Goal: Information Seeking & Learning: Learn about a topic

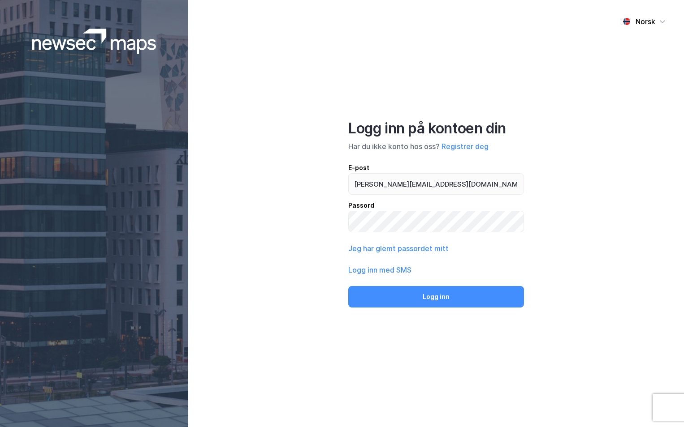
type input "[PERSON_NAME][EMAIL_ADDRESS][DOMAIN_NAME]"
click at [348, 286] on button "Logg inn" at bounding box center [436, 297] width 176 height 22
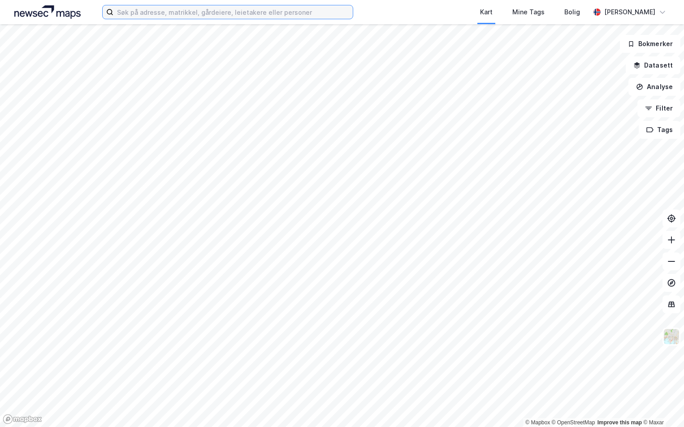
click at [138, 9] on input at bounding box center [232, 11] width 239 height 13
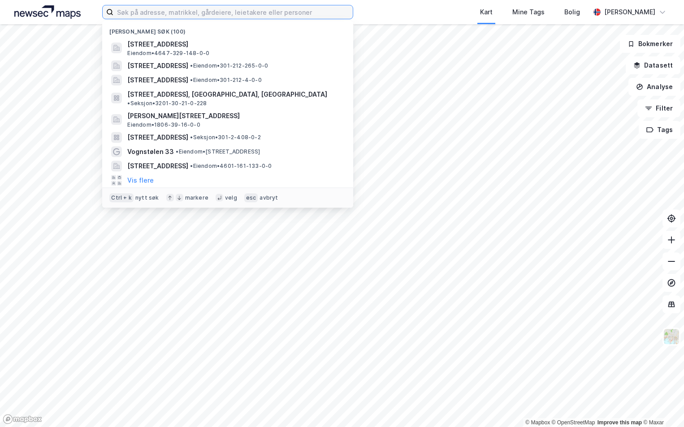
paste input "1103-7/1332/0/0"
type input "1103-7/1332/0/0"
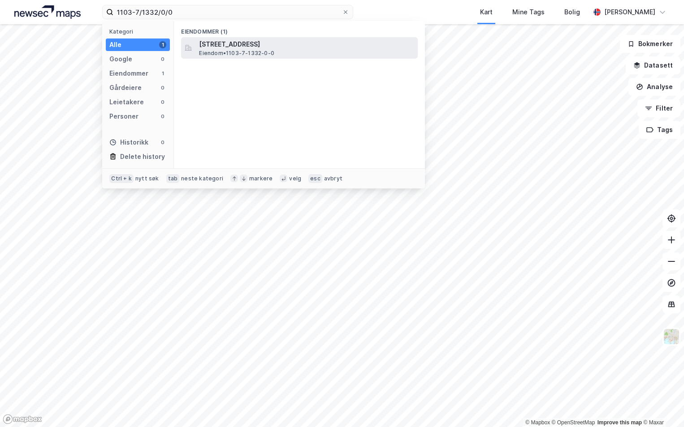
click at [217, 48] on span "[STREET_ADDRESS]" at bounding box center [306, 44] width 215 height 11
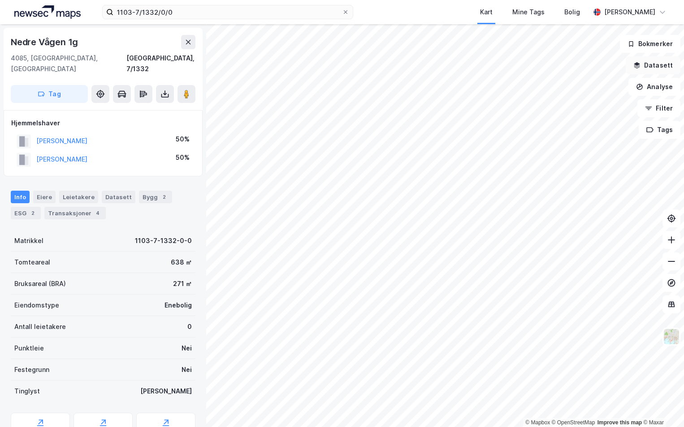
click at [651, 66] on button "Datasett" at bounding box center [652, 65] width 55 height 18
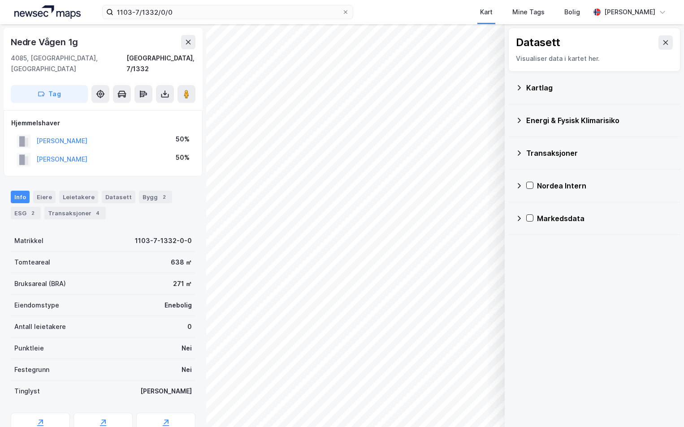
click at [518, 89] on icon at bounding box center [518, 87] width 7 height 7
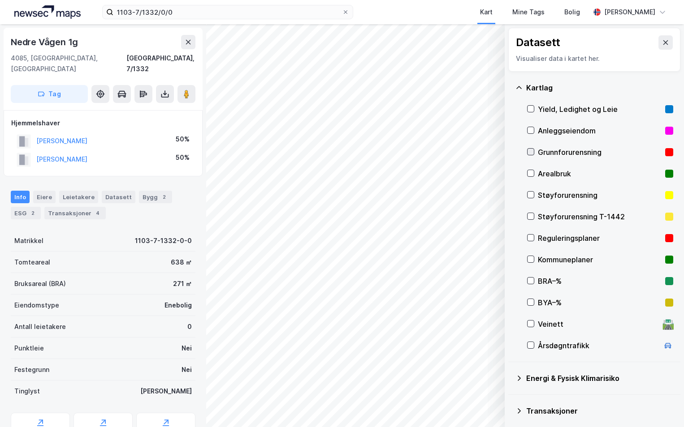
click at [528, 151] on icon at bounding box center [530, 152] width 6 height 6
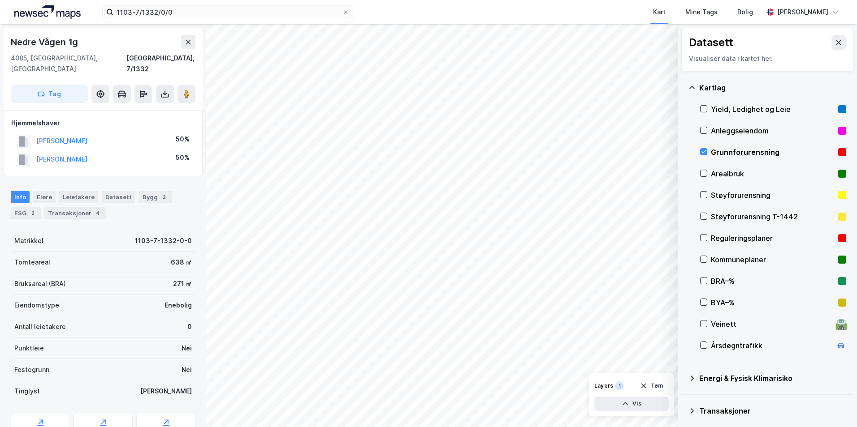
scroll to position [69, 0]
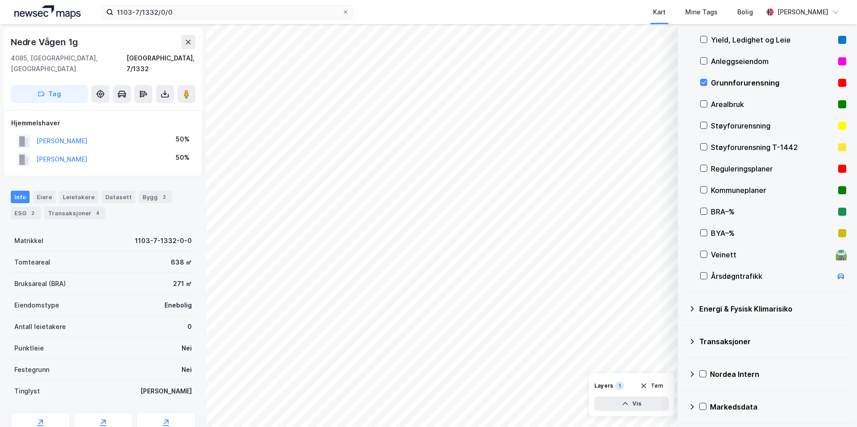
click at [683, 309] on icon at bounding box center [691, 309] width 7 height 7
click at [683, 329] on icon at bounding box center [714, 330] width 6 height 6
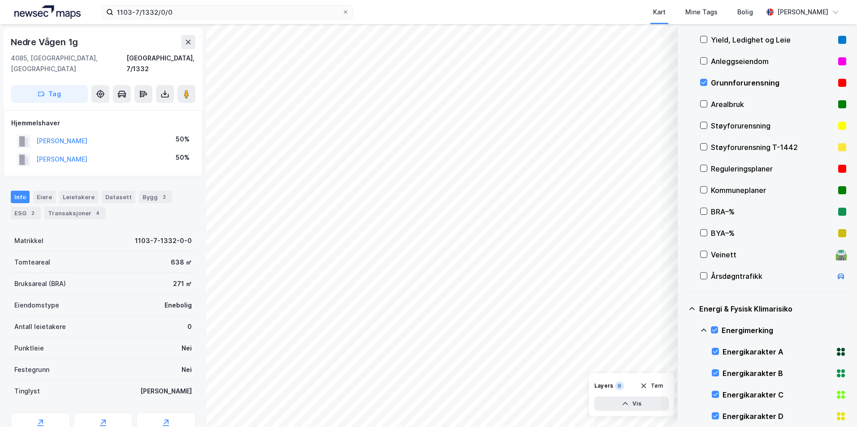
click at [683, 329] on icon at bounding box center [703, 330] width 7 height 7
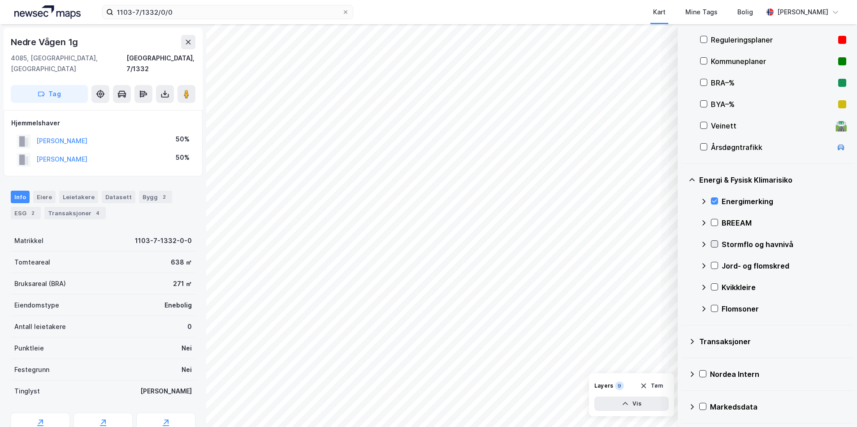
click at [683, 242] on icon at bounding box center [714, 244] width 6 height 6
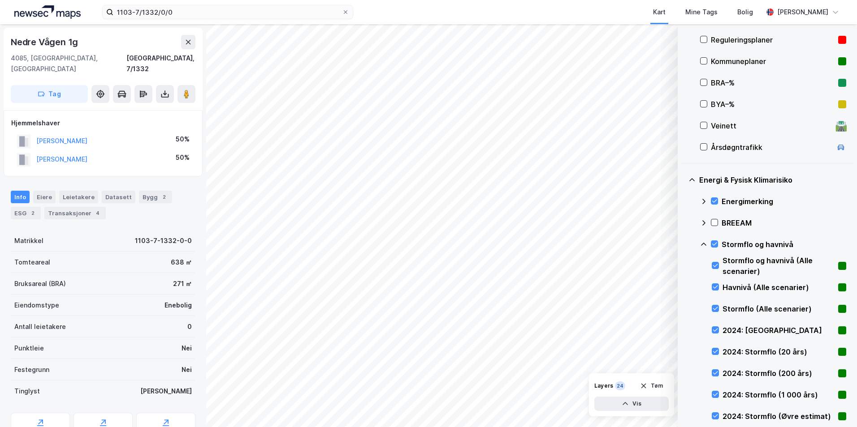
click at [683, 242] on icon at bounding box center [703, 244] width 7 height 7
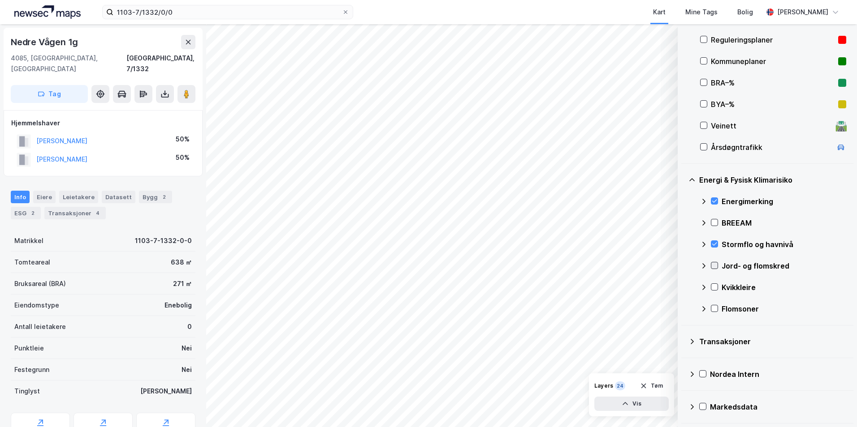
click at [683, 263] on icon at bounding box center [714, 266] width 6 height 6
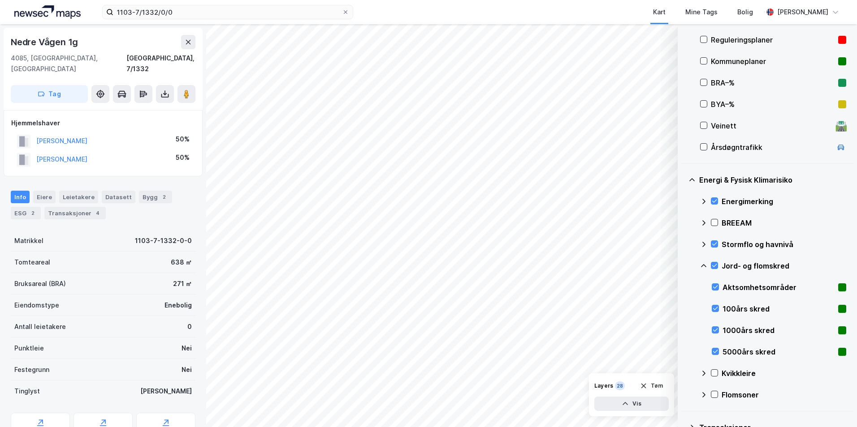
click at [683, 265] on icon at bounding box center [703, 265] width 5 height 3
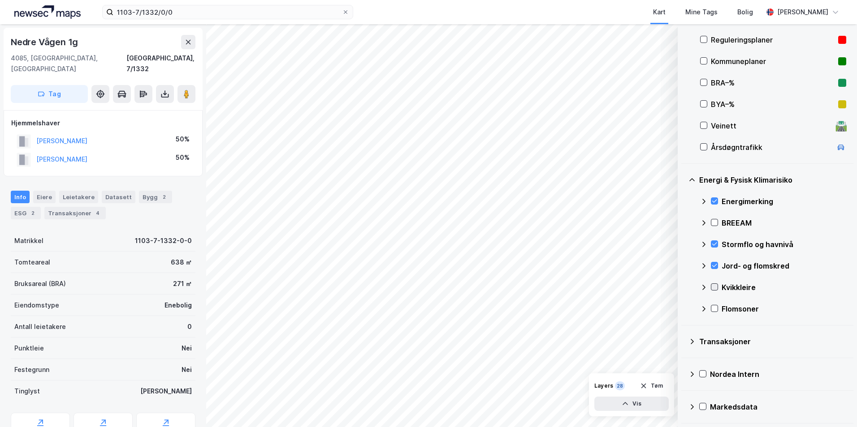
click at [683, 287] on icon at bounding box center [714, 287] width 6 height 6
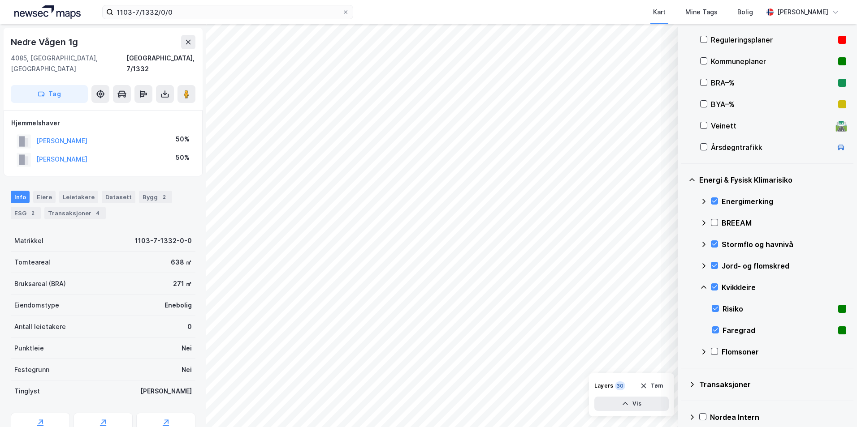
click at [683, 287] on icon at bounding box center [703, 287] width 7 height 7
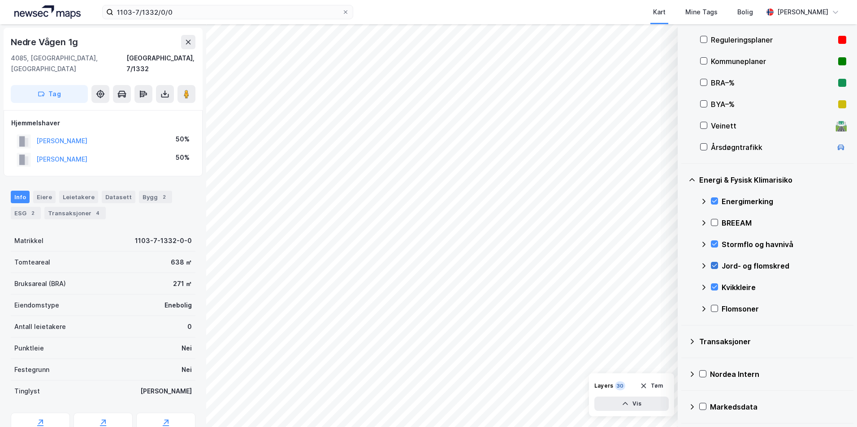
click at [683, 266] on icon at bounding box center [714, 266] width 6 height 6
click at [683, 288] on icon at bounding box center [714, 287] width 5 height 3
click at [683, 245] on icon at bounding box center [703, 244] width 7 height 7
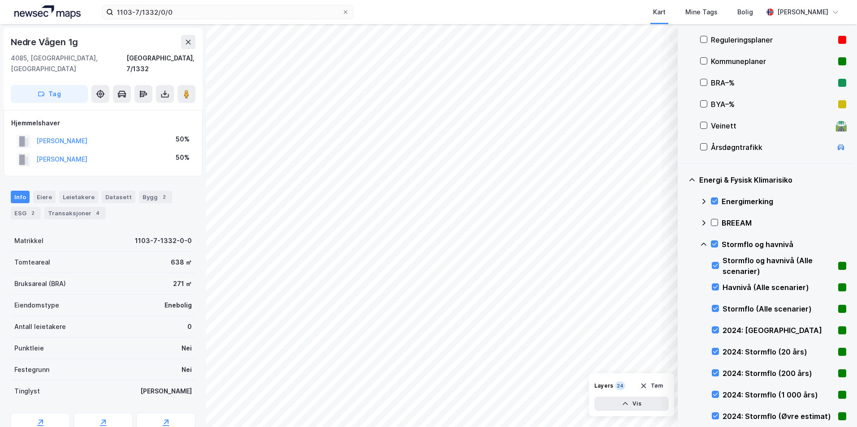
scroll to position [288, 0]
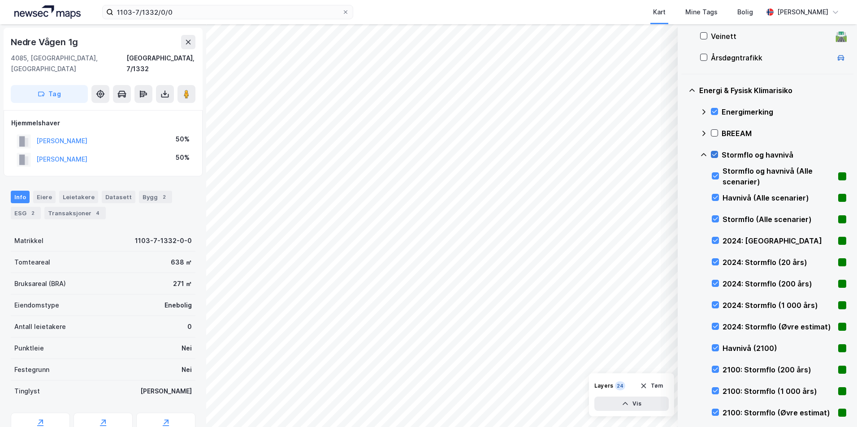
click at [683, 156] on icon at bounding box center [714, 154] width 5 height 3
click at [683, 217] on icon at bounding box center [715, 219] width 6 height 6
click at [683, 241] on icon at bounding box center [715, 240] width 5 height 3
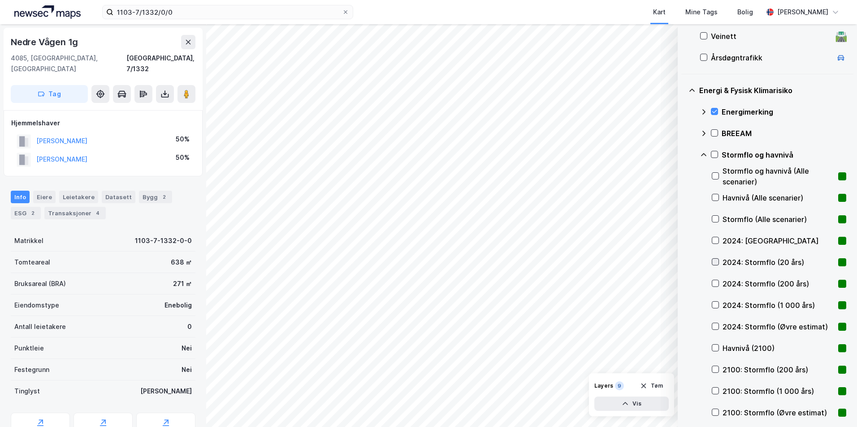
click at [683, 262] on icon at bounding box center [715, 262] width 6 height 6
click at [683, 282] on icon at bounding box center [715, 283] width 6 height 6
click at [683, 305] on icon at bounding box center [715, 305] width 6 height 6
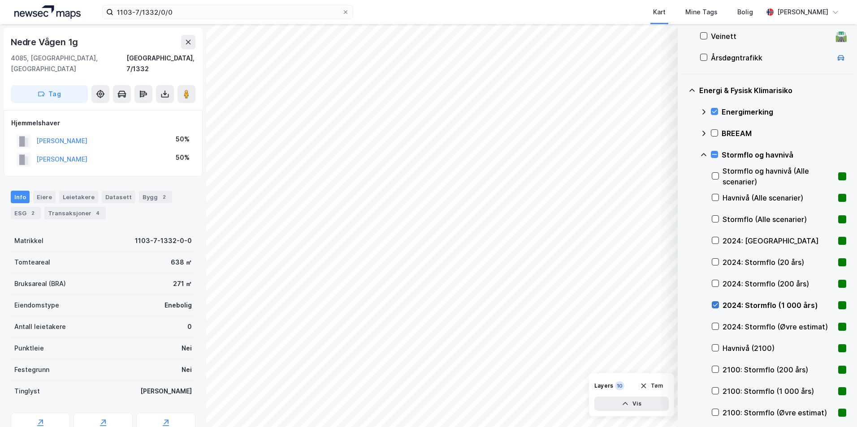
click at [683, 304] on icon at bounding box center [715, 305] width 6 height 6
click at [683, 220] on icon at bounding box center [715, 219] width 6 height 6
click at [683, 218] on icon at bounding box center [715, 219] width 6 height 6
click at [683, 304] on icon at bounding box center [715, 305] width 6 height 6
click at [683, 305] on icon at bounding box center [715, 305] width 5 height 3
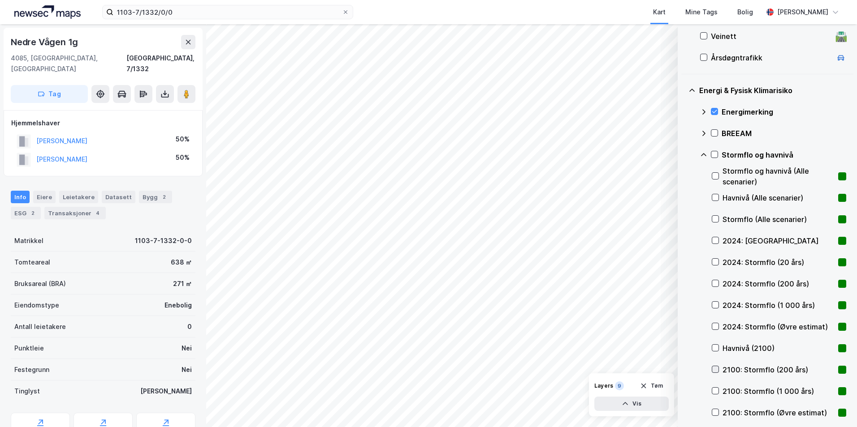
click at [683, 369] on icon at bounding box center [715, 369] width 6 height 6
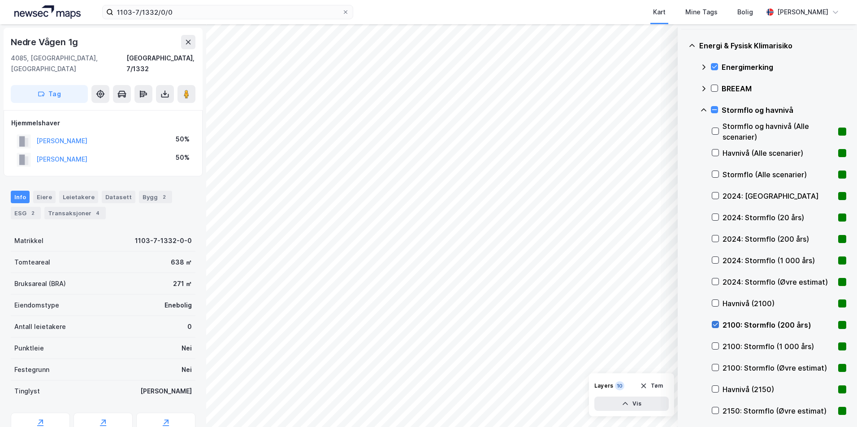
click at [683, 323] on icon at bounding box center [715, 325] width 6 height 6
click at [683, 347] on icon at bounding box center [715, 346] width 6 height 6
click at [683, 346] on icon at bounding box center [715, 346] width 6 height 6
click at [683, 321] on div at bounding box center [714, 324] width 7 height 7
click at [683, 323] on icon at bounding box center [715, 325] width 6 height 6
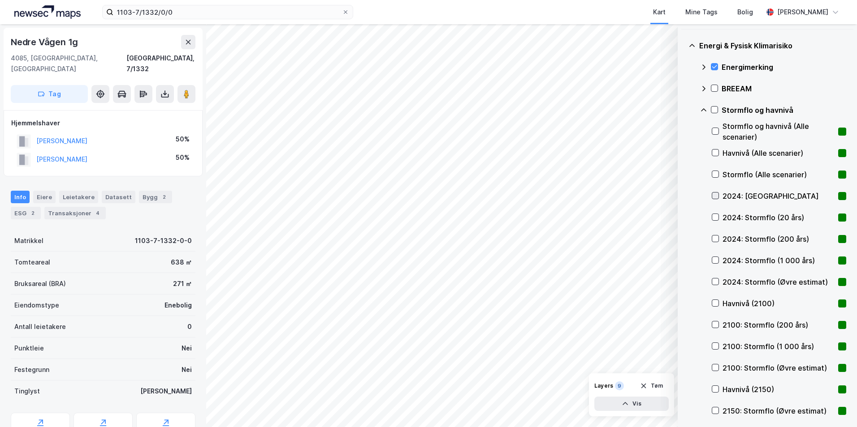
click at [683, 195] on icon at bounding box center [715, 196] width 6 height 6
click at [683, 109] on icon at bounding box center [703, 110] width 7 height 7
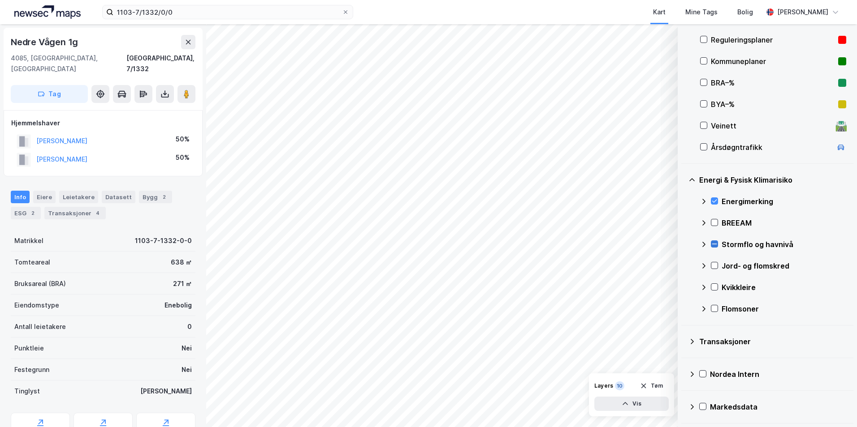
click at [683, 244] on icon at bounding box center [714, 244] width 6 height 6
click at [683, 246] on icon at bounding box center [714, 244] width 6 height 6
click at [683, 310] on icon at bounding box center [714, 308] width 5 height 3
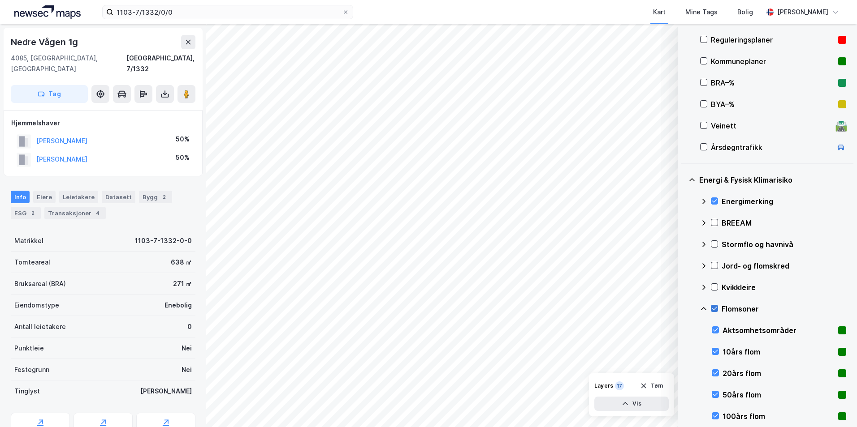
scroll to position [333, 0]
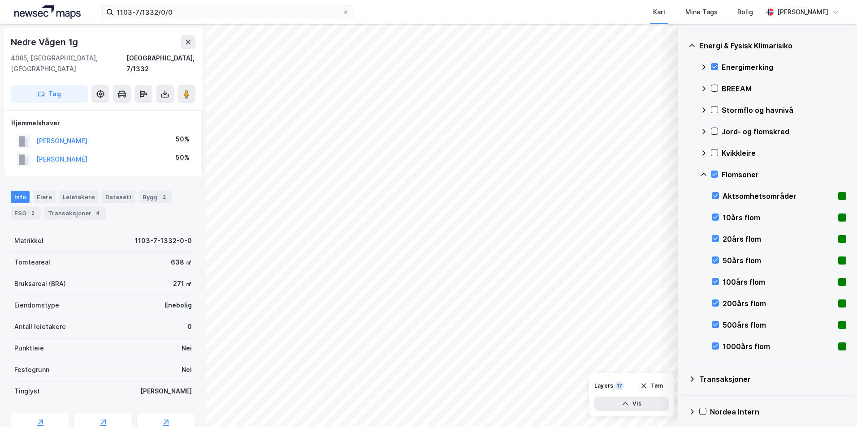
click at [683, 174] on icon at bounding box center [703, 174] width 5 height 3
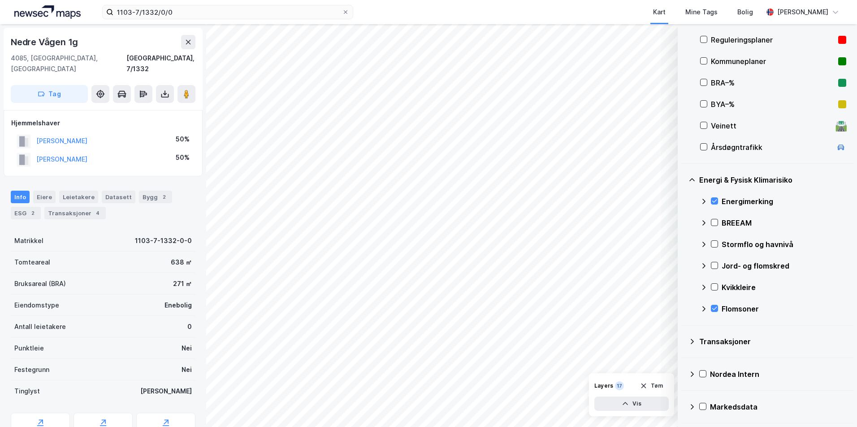
scroll to position [198, 0]
click at [683, 288] on icon at bounding box center [714, 287] width 5 height 3
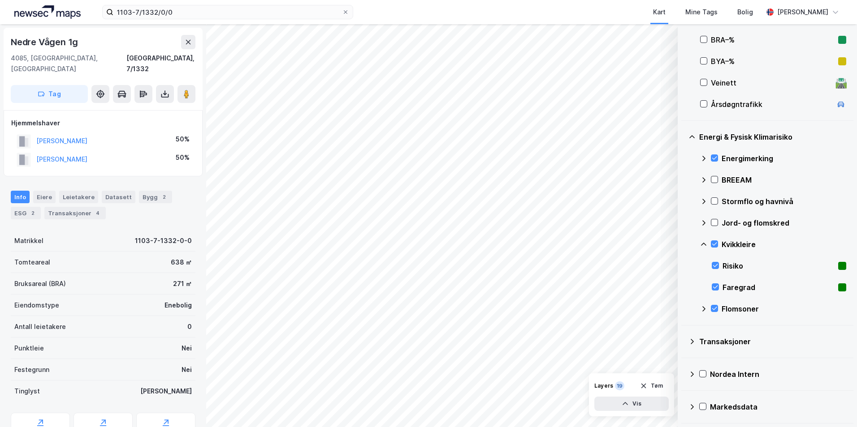
click at [683, 242] on icon at bounding box center [703, 244] width 7 height 7
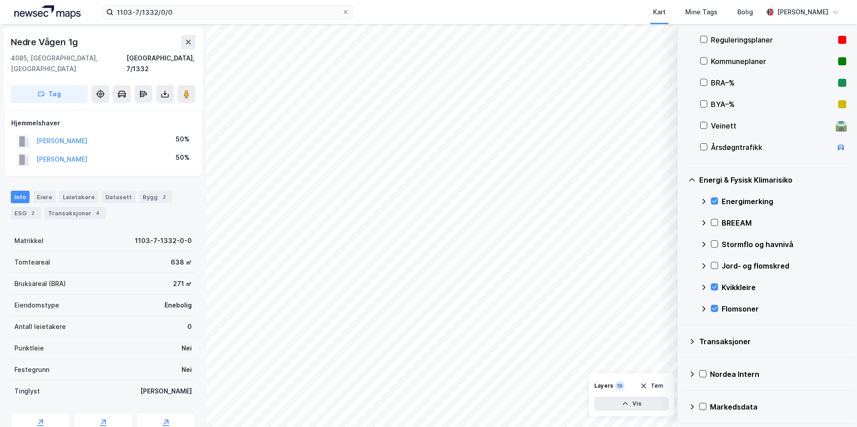
scroll to position [198, 0]
click at [683, 265] on icon at bounding box center [714, 266] width 6 height 6
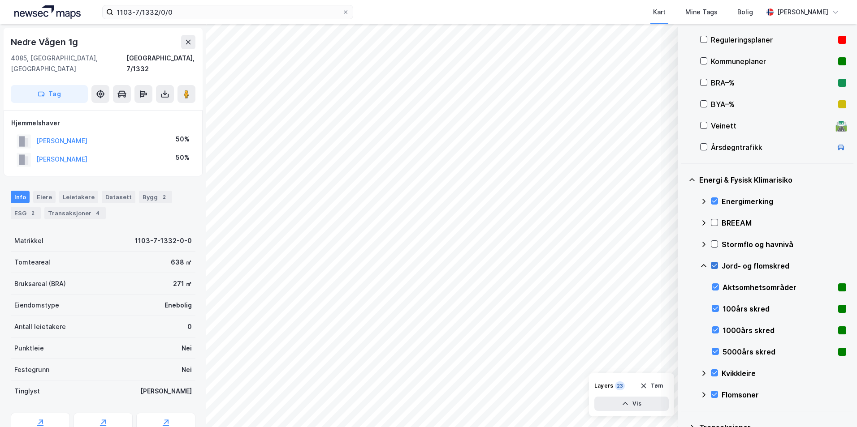
scroll to position [285, 0]
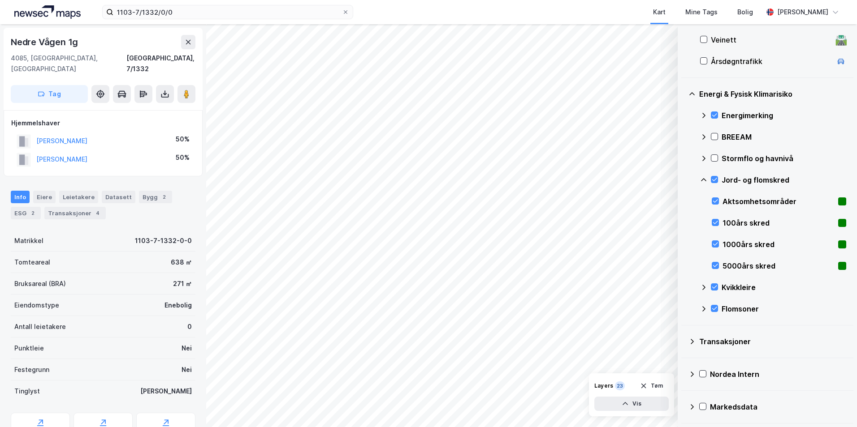
click at [683, 179] on icon at bounding box center [703, 180] width 7 height 7
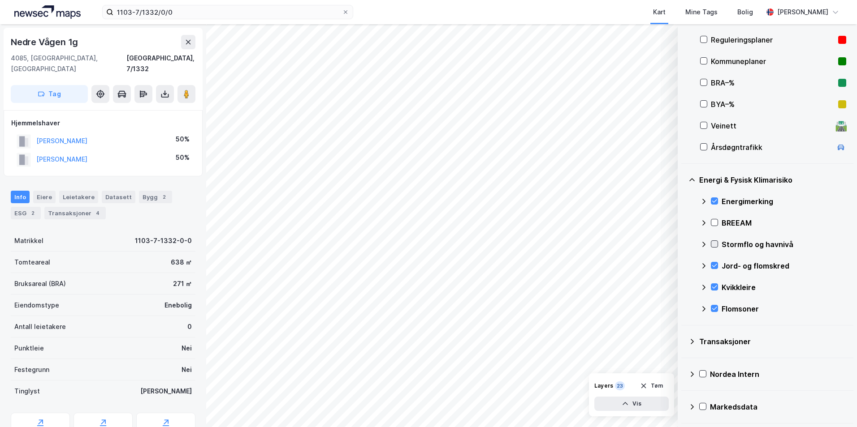
click at [683, 243] on icon at bounding box center [714, 244] width 6 height 6
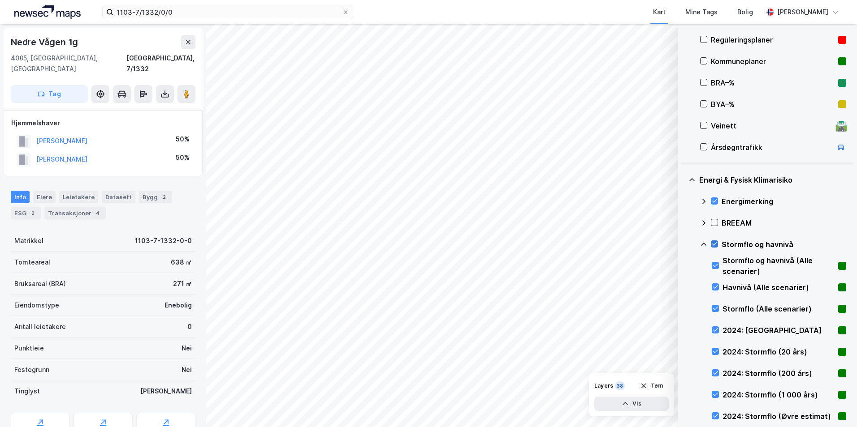
scroll to position [333, 0]
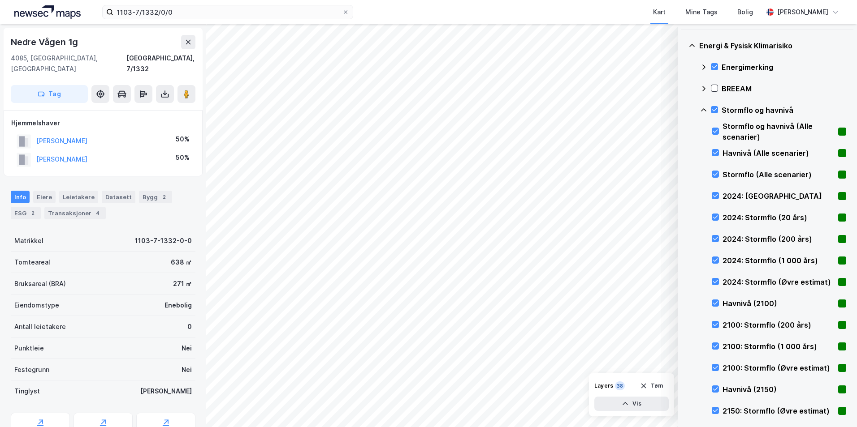
click at [683, 111] on icon at bounding box center [703, 110] width 7 height 7
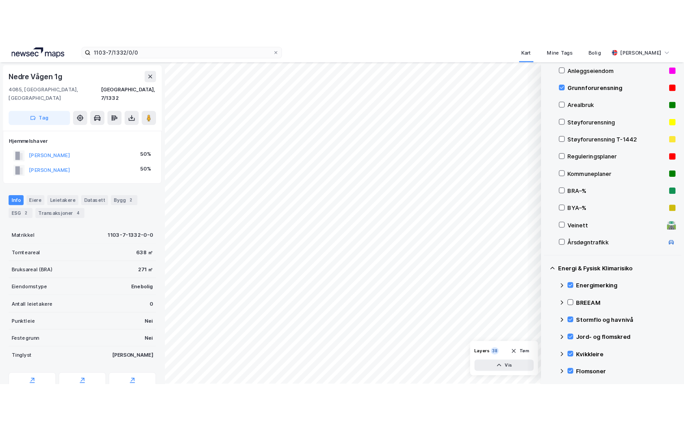
scroll to position [99, 0]
